Goal: Communication & Community: Participate in discussion

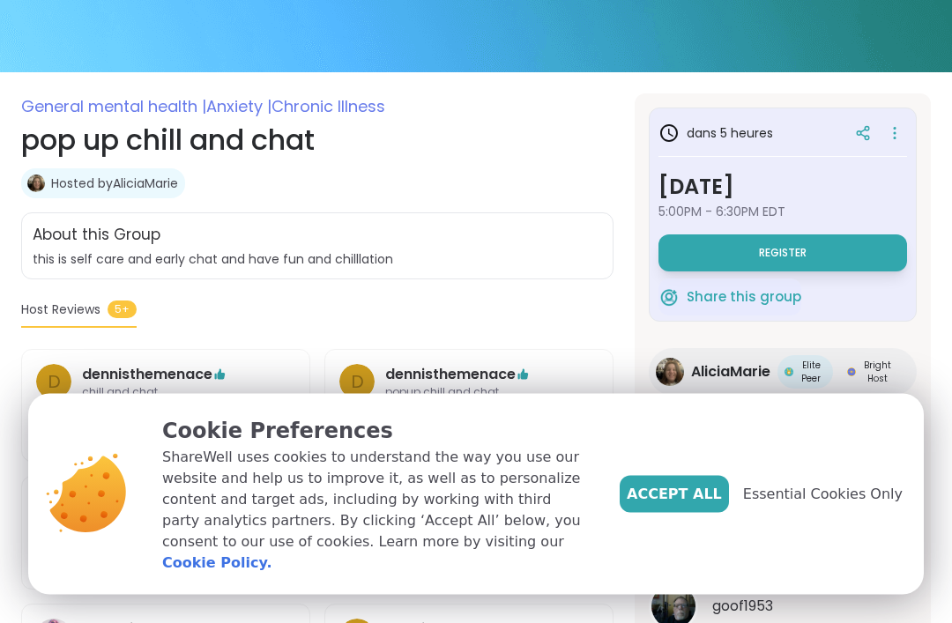
click at [728, 513] on button "Accept All" at bounding box center [674, 494] width 109 height 37
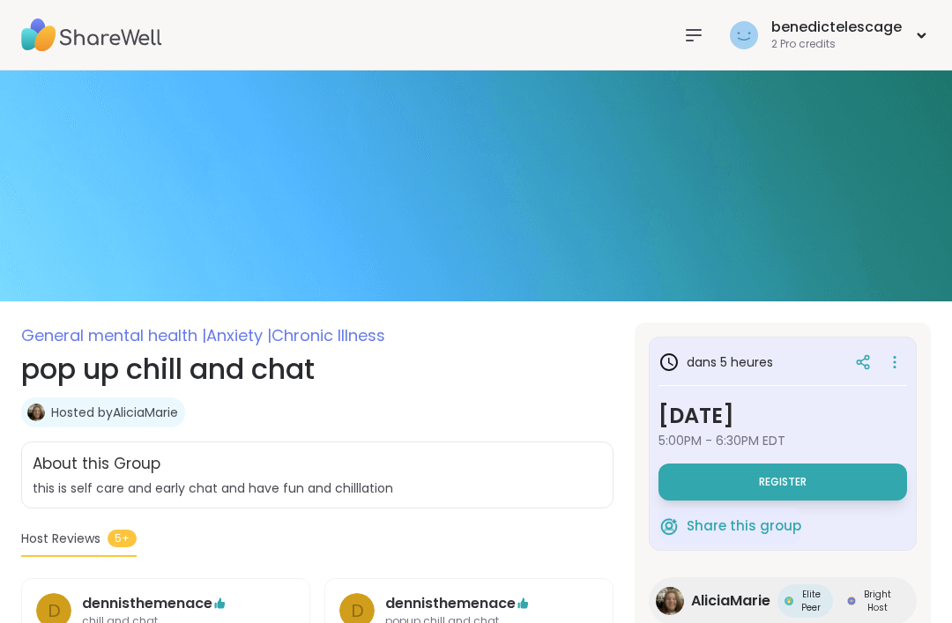
click at [695, 51] on div at bounding box center [693, 35] width 35 height 35
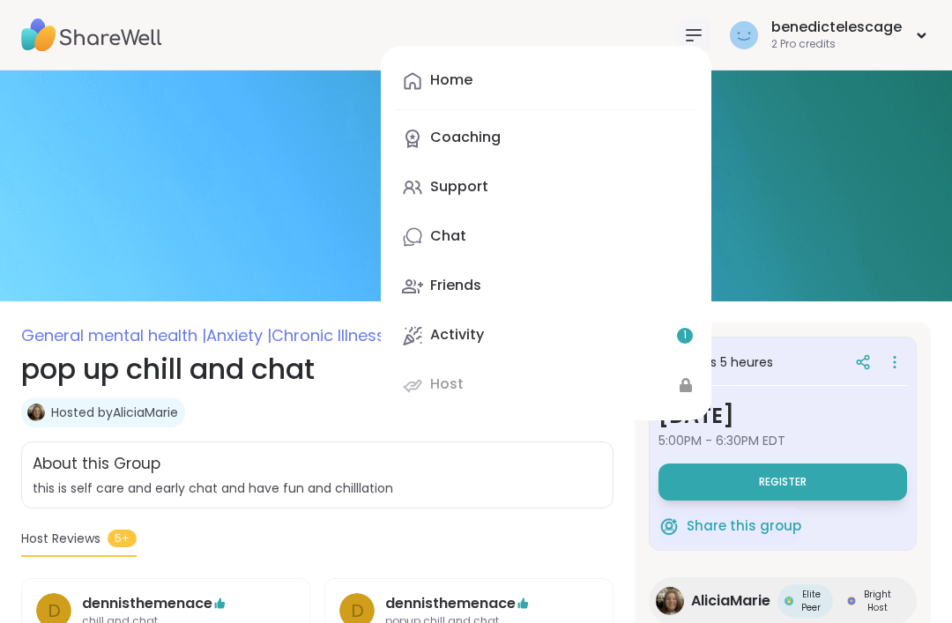
click at [424, 250] on link "Chat" at bounding box center [546, 237] width 302 height 42
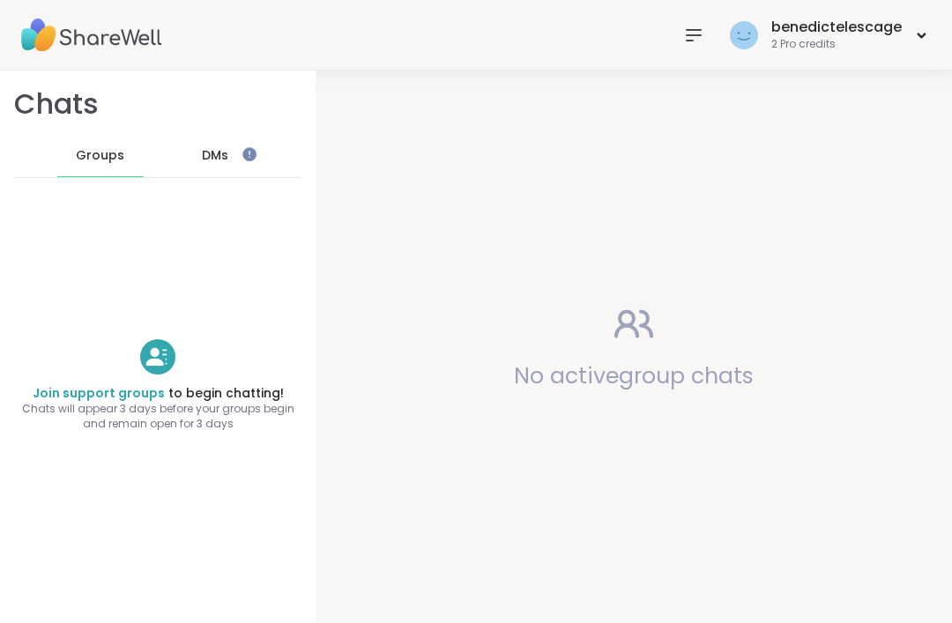
click at [212, 161] on span "DMs" at bounding box center [215, 156] width 26 height 18
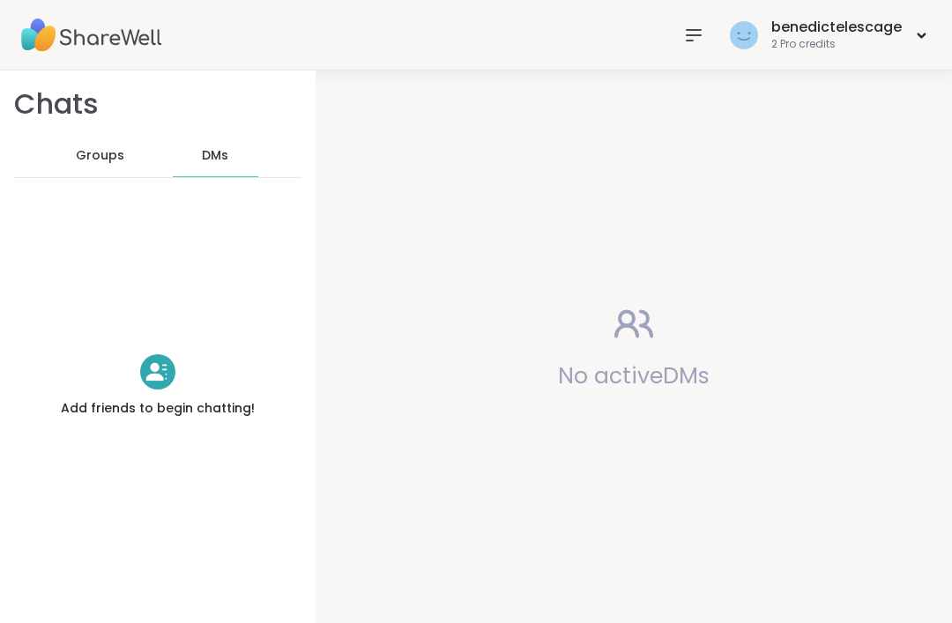
click at [81, 170] on div "Groups" at bounding box center [100, 156] width 86 height 42
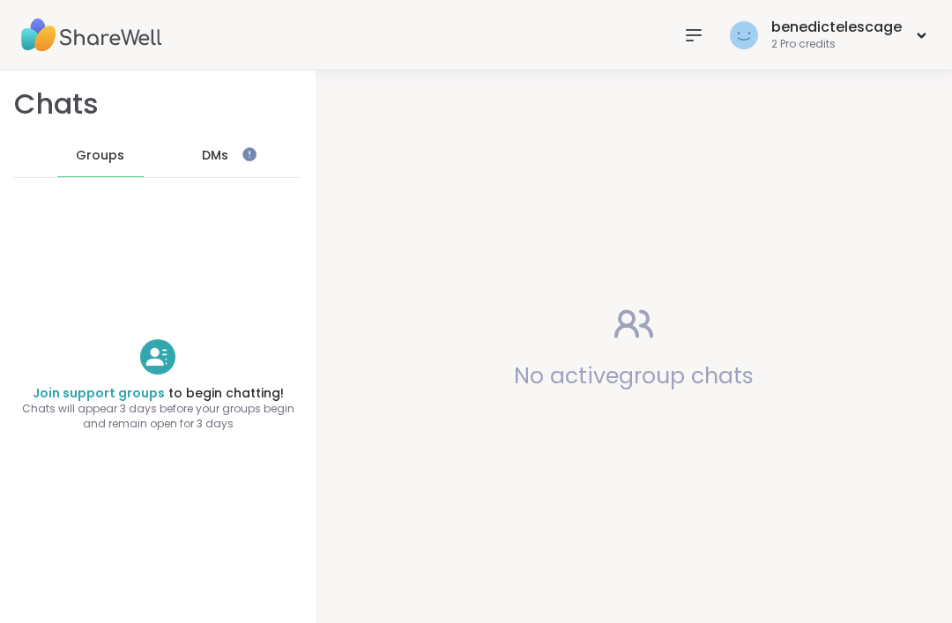
click at [674, 35] on div "benedictelescage 2 Pro credits" at bounding box center [476, 35] width 952 height 71
click at [712, 27] on div at bounding box center [693, 35] width 35 height 35
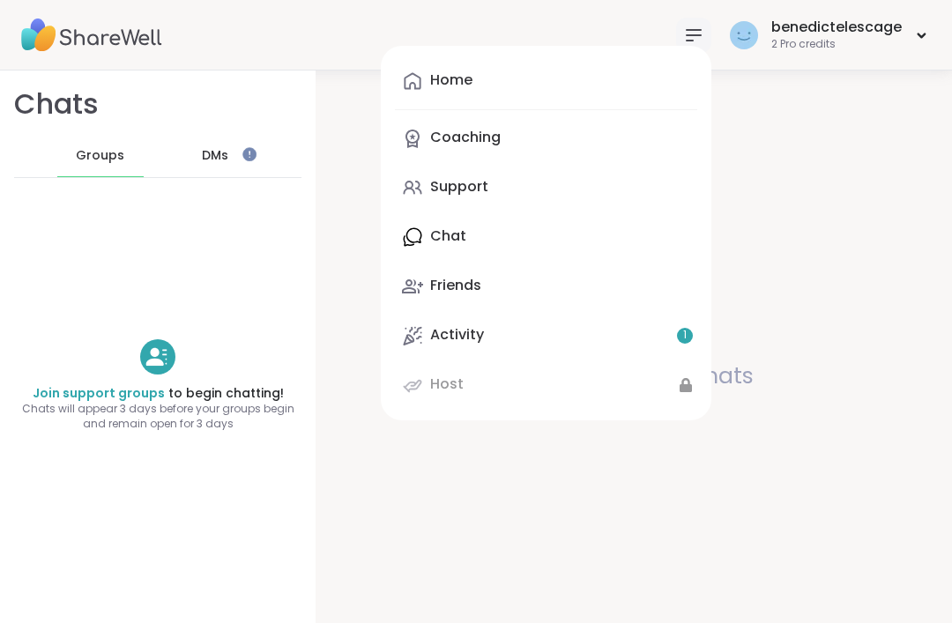
click at [646, 395] on link "Host" at bounding box center [546, 385] width 302 height 42
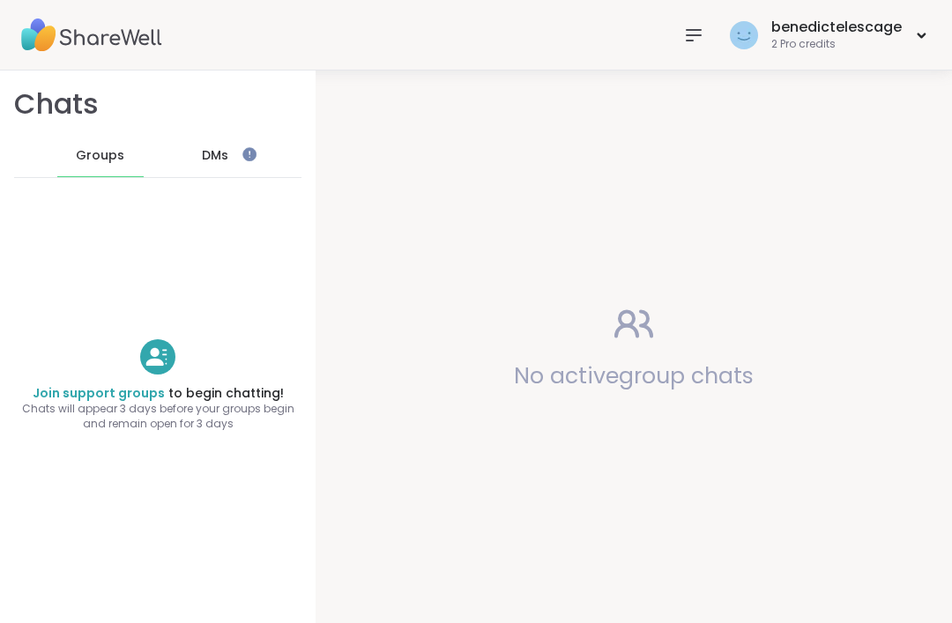
click at [205, 158] on span "DMs" at bounding box center [215, 156] width 26 height 18
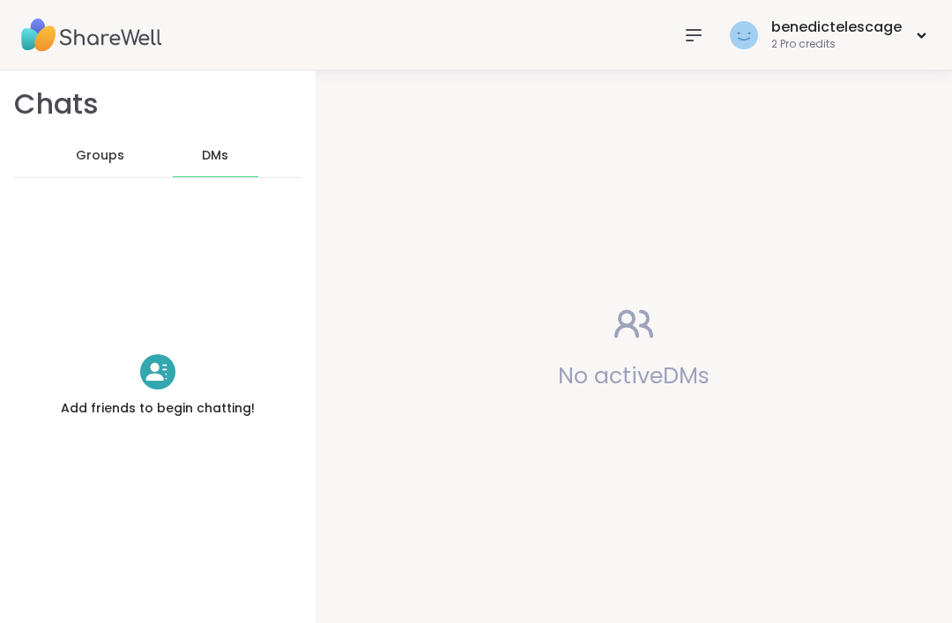
click at [151, 384] on icon at bounding box center [158, 372] width 25 height 25
click at [710, 19] on div at bounding box center [693, 35] width 35 height 35
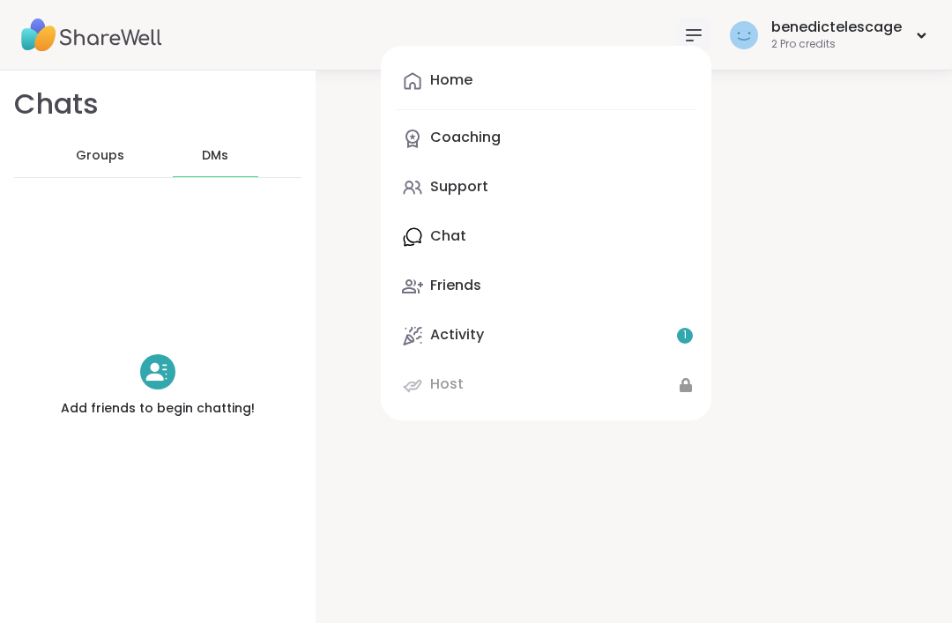
click at [549, 280] on link "Friends" at bounding box center [546, 286] width 302 height 42
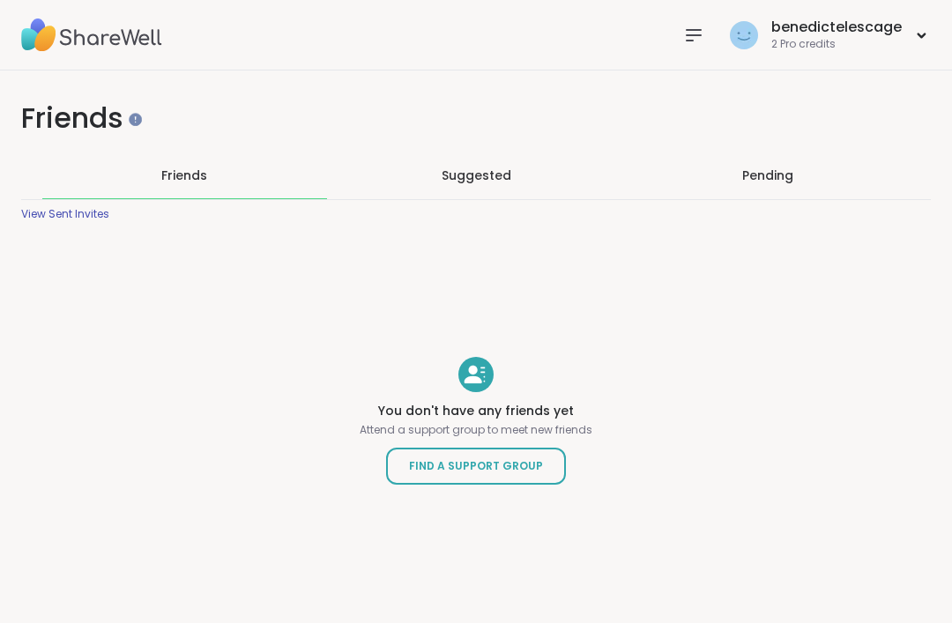
click at [56, 218] on div "View Sent Invites" at bounding box center [65, 214] width 88 height 14
click at [545, 188] on div "Suggested" at bounding box center [476, 176] width 285 height 46
click at [814, 191] on div "Pending" at bounding box center [767, 176] width 285 height 46
click at [519, 177] on div "Suggested" at bounding box center [476, 176] width 285 height 46
click at [73, 194] on div "Friends" at bounding box center [184, 176] width 285 height 46
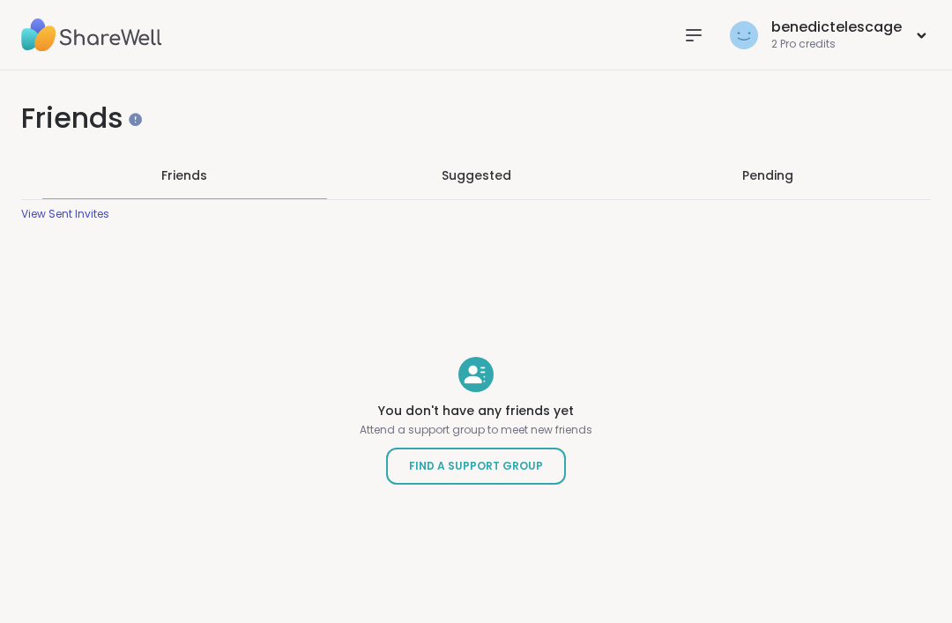
click at [701, 36] on icon at bounding box center [693, 35] width 21 height 21
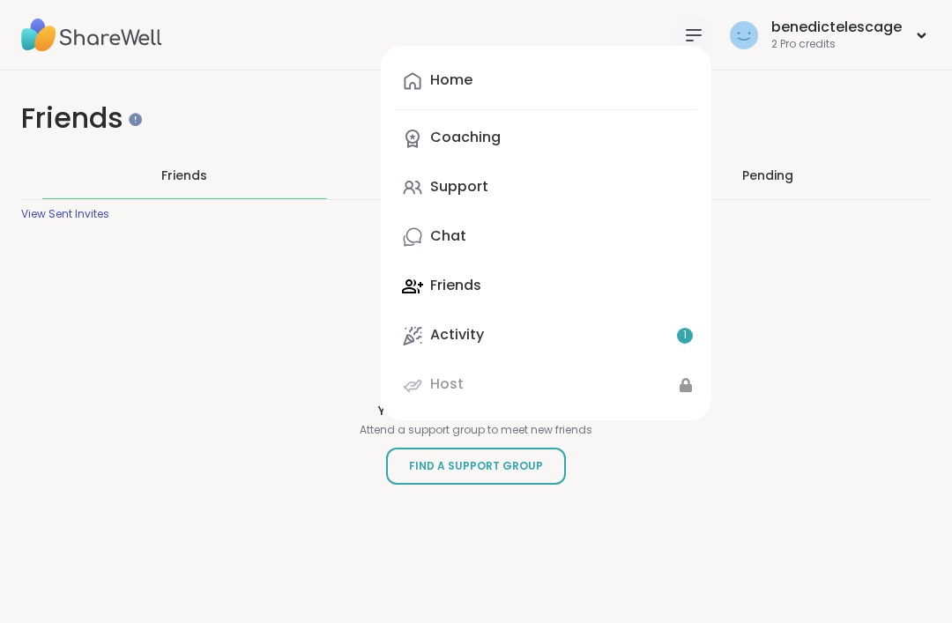
click at [593, 287] on div "Home Coaching Support Chat Friends Activity 1 Host" at bounding box center [546, 233] width 331 height 375
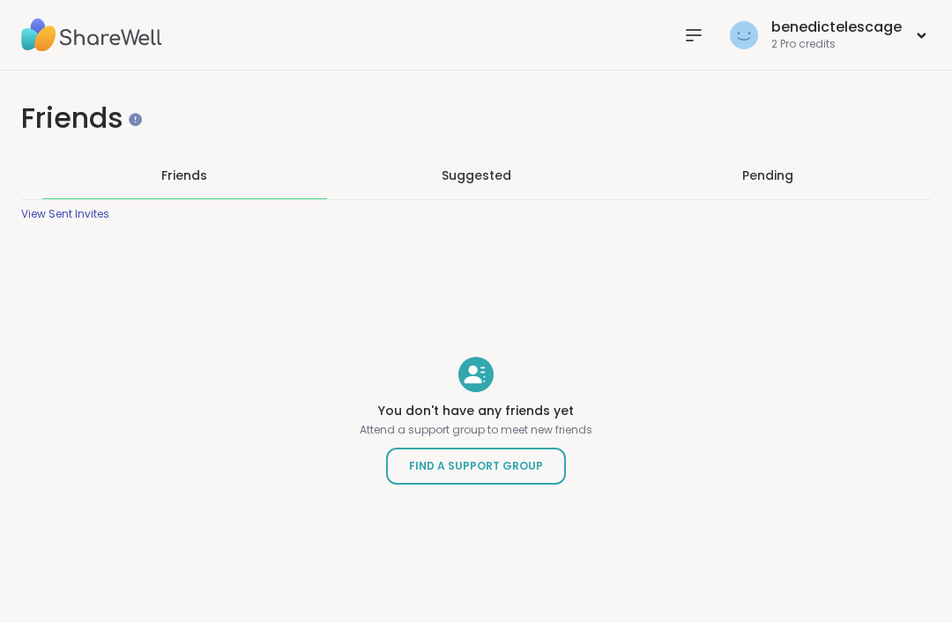
click at [515, 459] on span "Find a Support Group" at bounding box center [476, 467] width 134 height 18
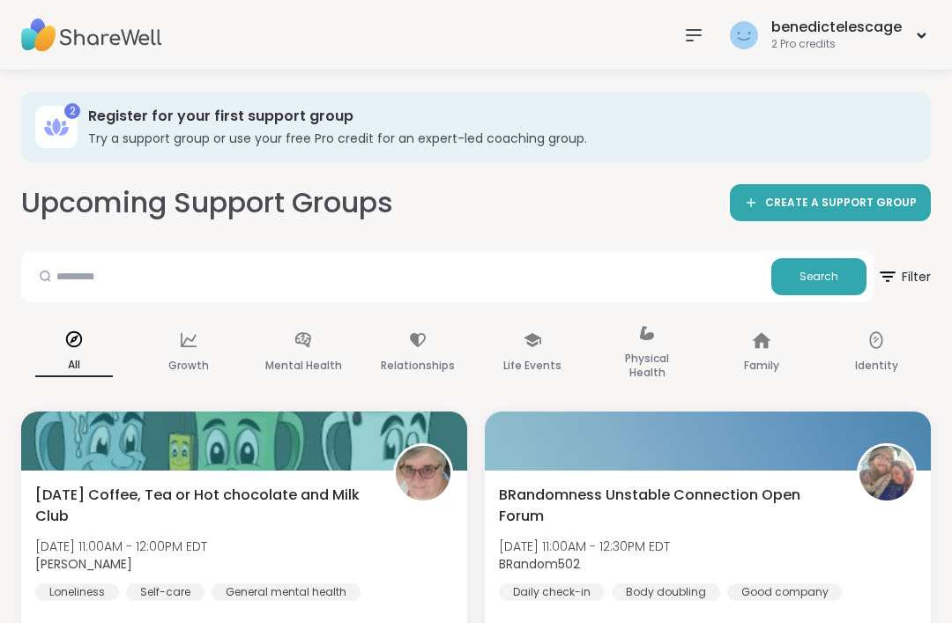
click at [846, 197] on span "CREATE A SUPPORT GROUP" at bounding box center [841, 203] width 152 height 15
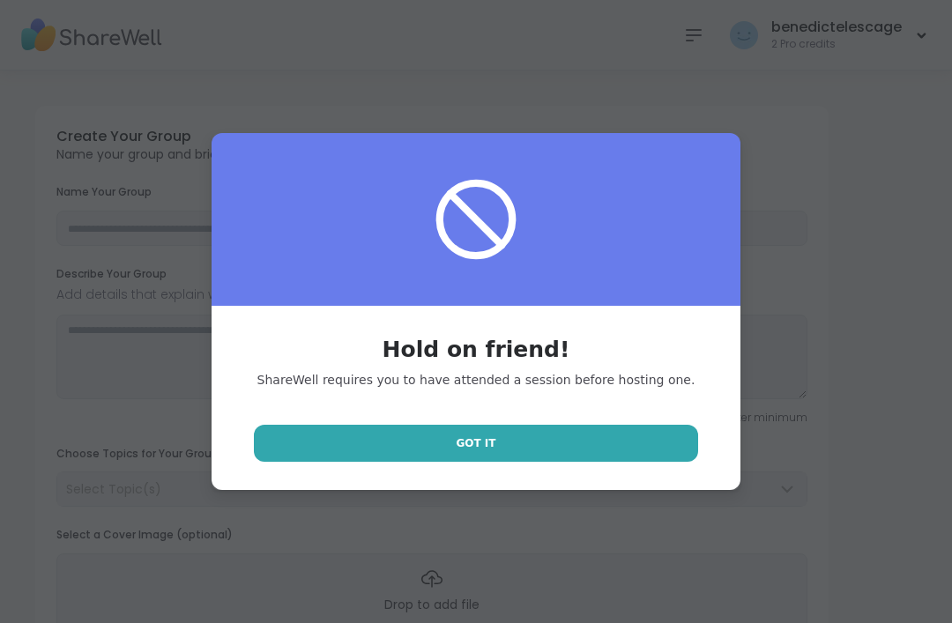
click at [648, 440] on link "Got It" at bounding box center [476, 443] width 444 height 37
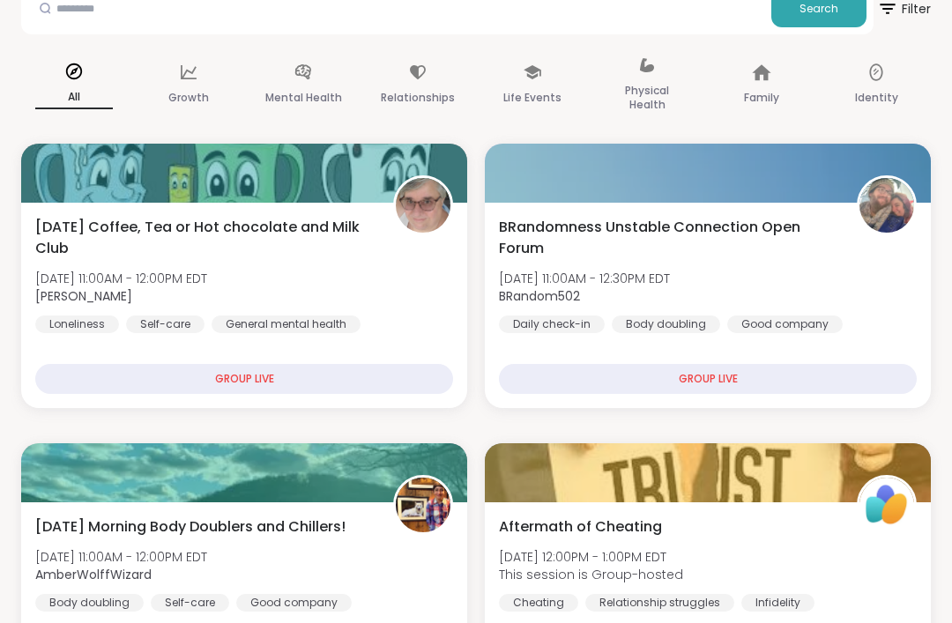
scroll to position [266, 0]
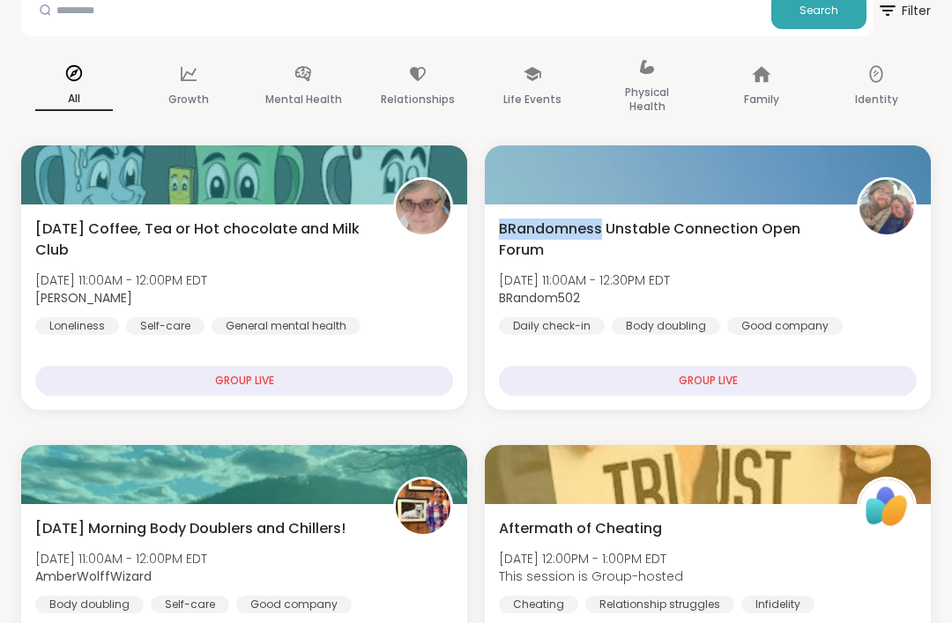
click at [405, 373] on div "GROUP LIVE" at bounding box center [244, 381] width 418 height 30
click at [388, 394] on div "GROUP LIVE" at bounding box center [244, 381] width 418 height 30
click at [415, 346] on div "Monday Coffee, Tea or Hot chocolate and Milk Club Mon, Oct 06 | 11:00AM - 12:00…" at bounding box center [244, 307] width 446 height 205
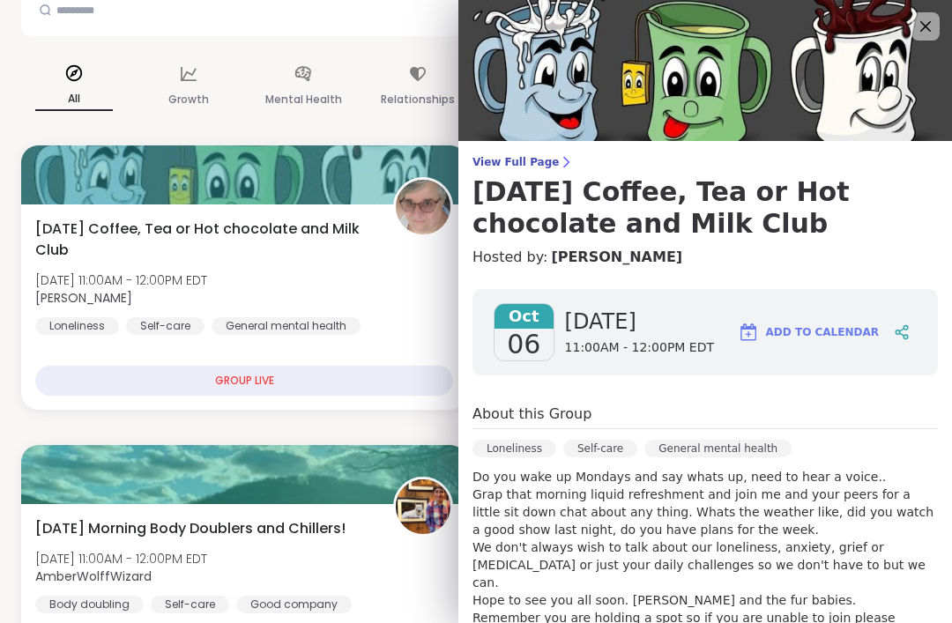
scroll to position [0, 0]
click at [928, 34] on icon at bounding box center [925, 26] width 21 height 21
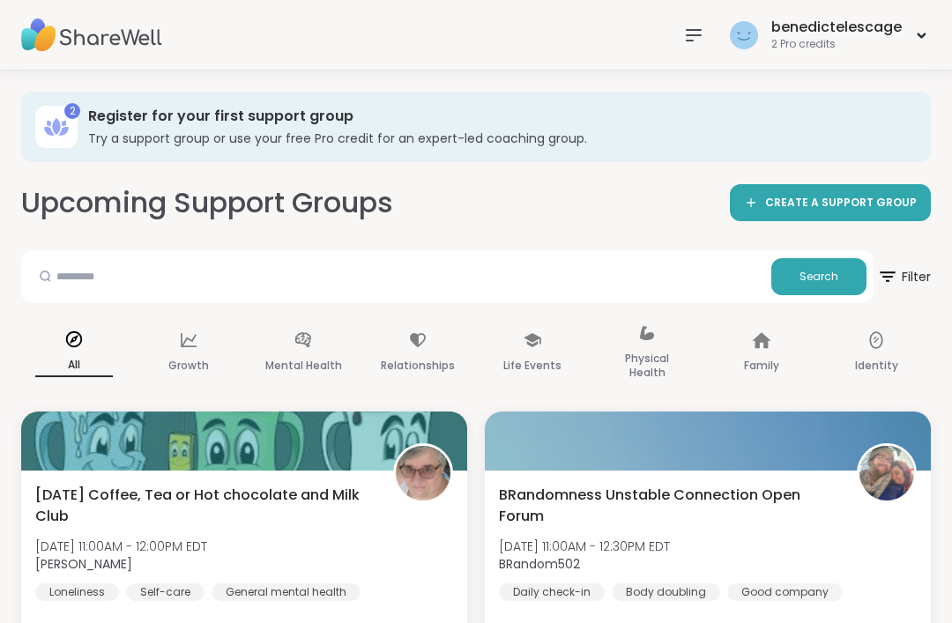
click at [712, 25] on div at bounding box center [693, 35] width 35 height 35
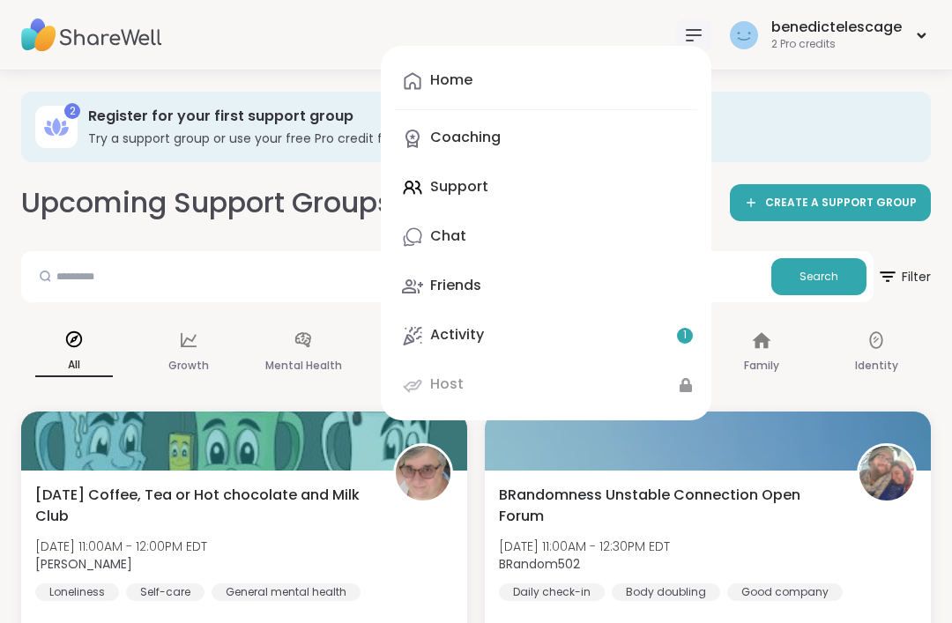
click at [629, 243] on link "Chat" at bounding box center [546, 237] width 302 height 42
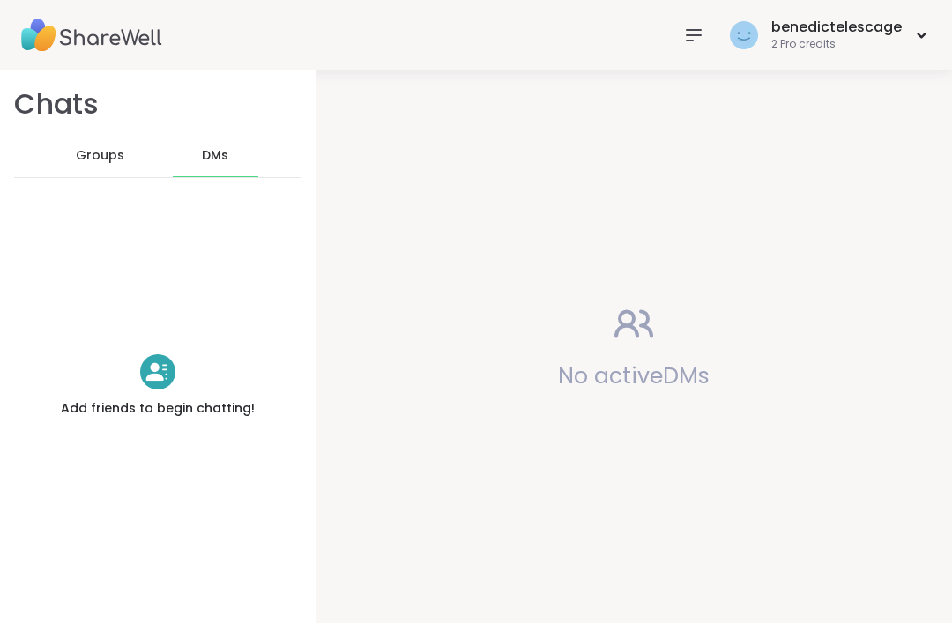
click at [691, 38] on icon at bounding box center [693, 35] width 21 height 21
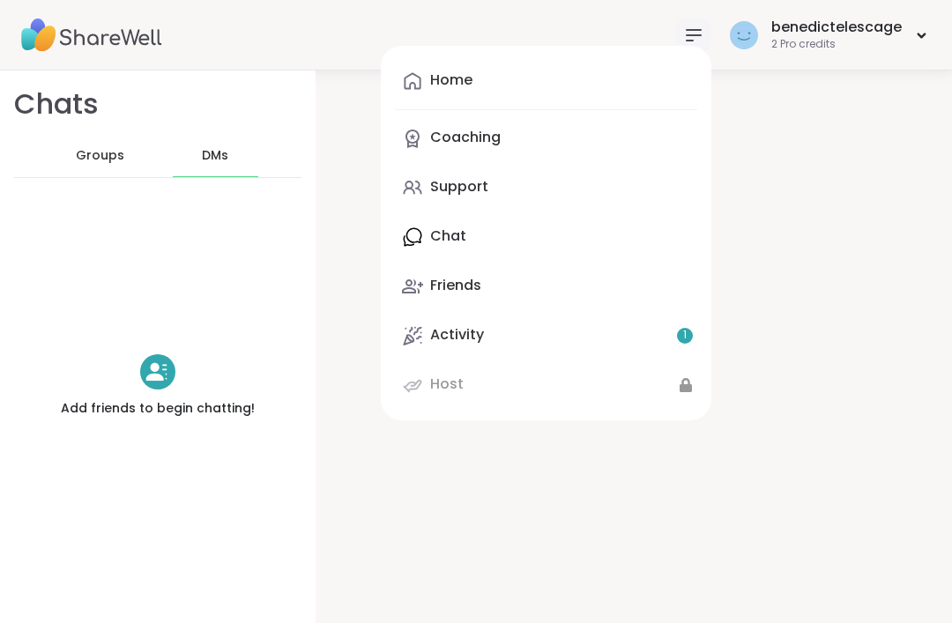
click at [623, 288] on link "Friends" at bounding box center [546, 286] width 302 height 42
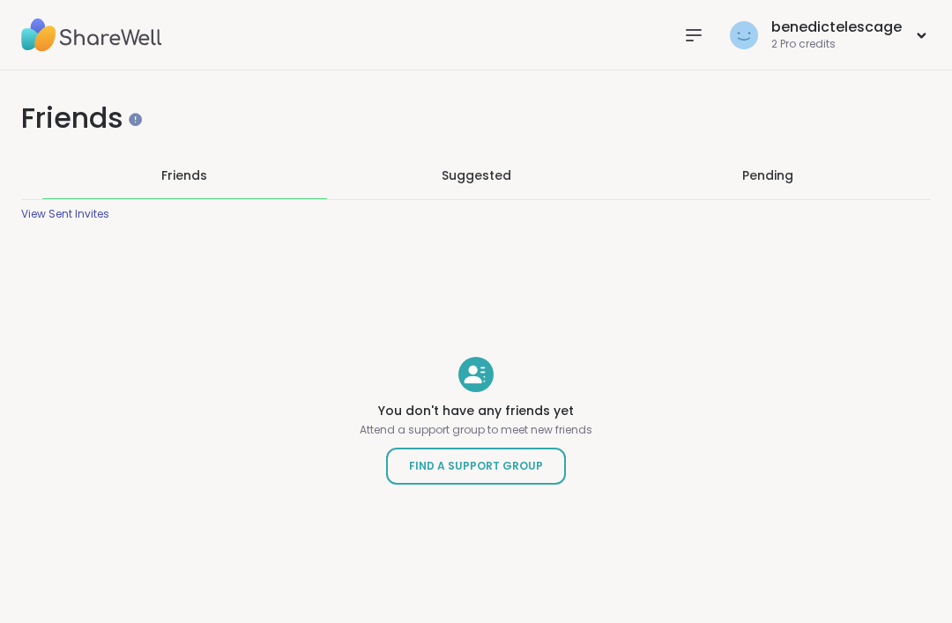
click at [831, 183] on div "Pending" at bounding box center [767, 176] width 285 height 46
click at [510, 172] on div "Suggested" at bounding box center [476, 176] width 285 height 46
click at [136, 187] on div "Friends" at bounding box center [184, 176] width 285 height 46
click at [445, 471] on span "Find a Support Group" at bounding box center [476, 467] width 134 height 18
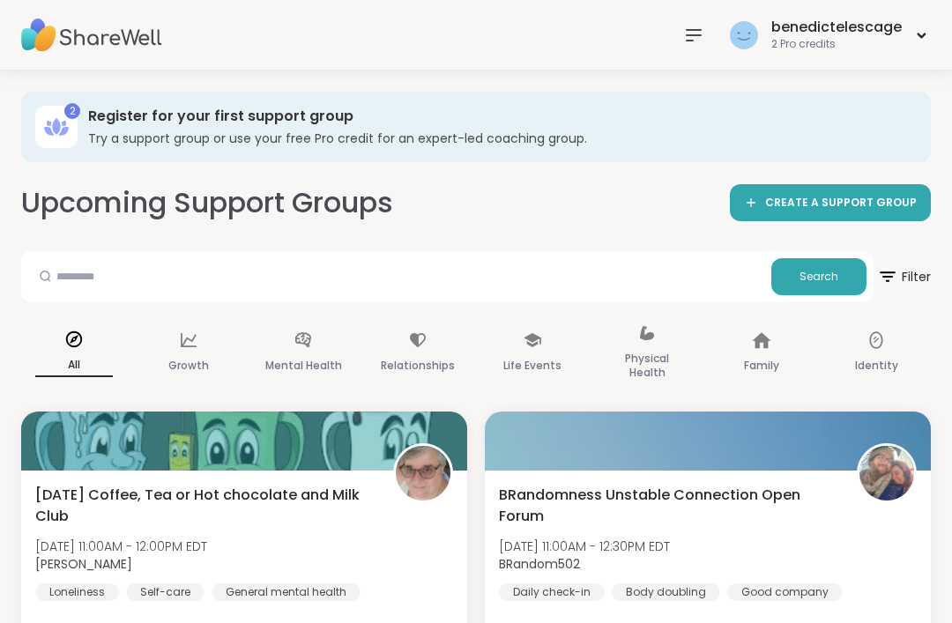
click at [879, 345] on icon at bounding box center [876, 340] width 19 height 19
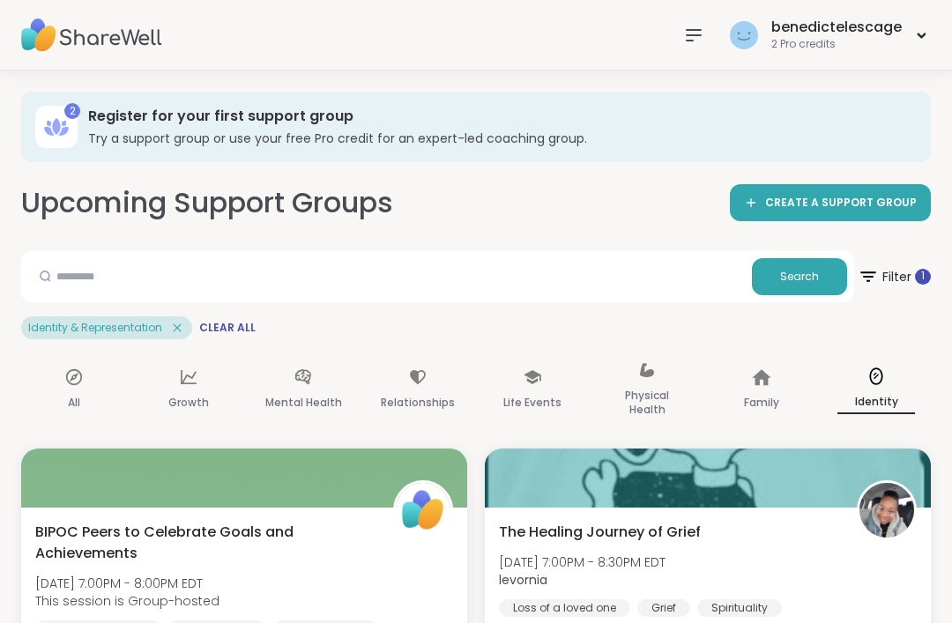
click at [890, 278] on span "Filter 1" at bounding box center [894, 277] width 73 height 42
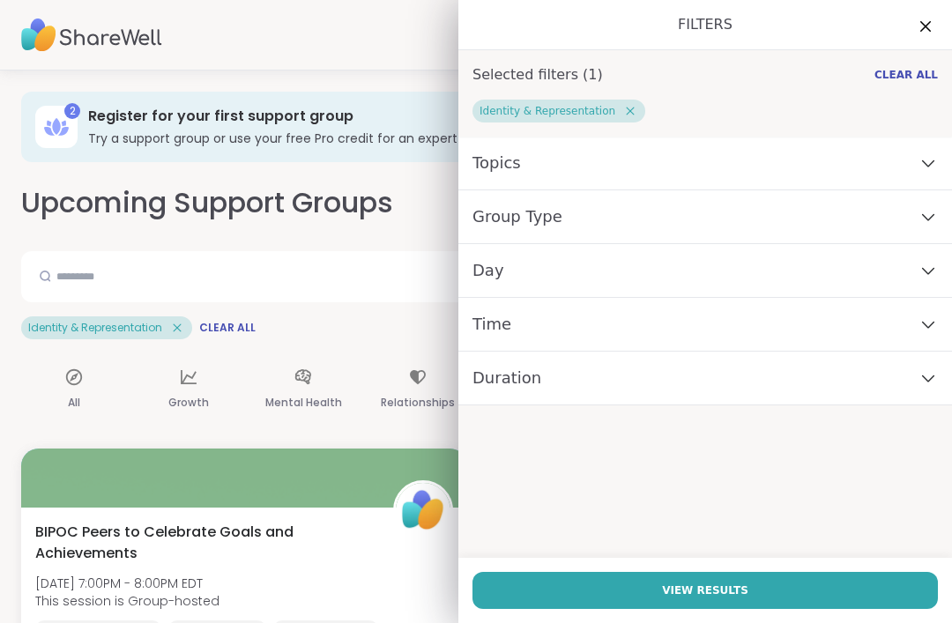
click at [921, 17] on icon at bounding box center [925, 26] width 21 height 21
